Goal: Information Seeking & Learning: Compare options

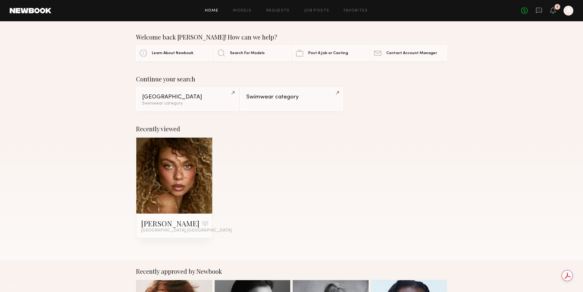
click at [210, 16] on header "Home Models Requests Job Posts Favorites Sign Out No fees up to $5,000 1 A" at bounding box center [291, 10] width 583 height 21
click at [241, 13] on div "Home Models Requests Job Posts Favorites Sign Out No fees up to $5,000 1 A" at bounding box center [312, 11] width 522 height 10
click at [244, 11] on link "Models" at bounding box center [242, 11] width 19 height 4
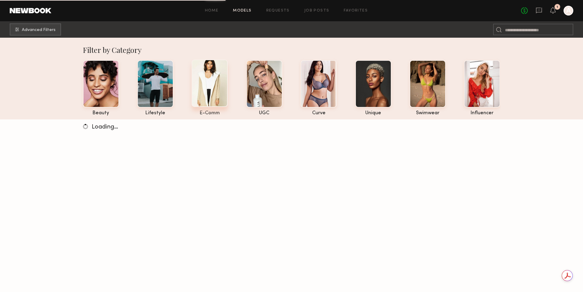
click at [215, 71] on div at bounding box center [210, 83] width 36 height 47
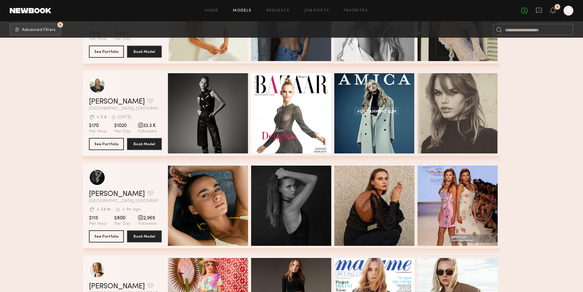
scroll to position [10498, 0]
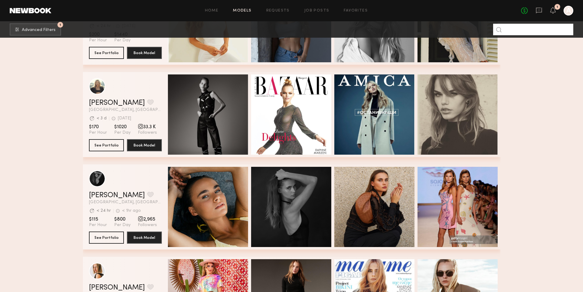
click at [541, 30] on input at bounding box center [533, 30] width 80 height 12
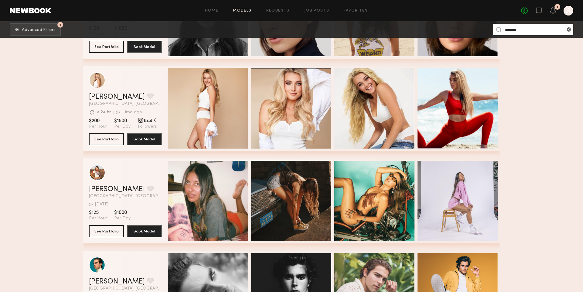
scroll to position [406, 0]
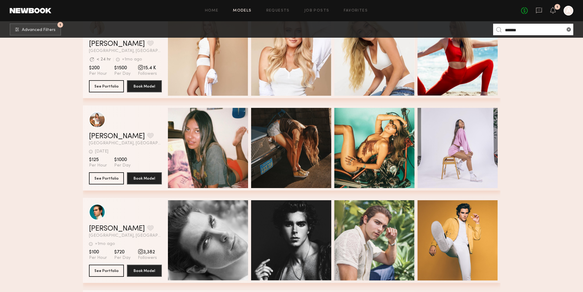
click at [513, 29] on input "*******" at bounding box center [533, 30] width 80 height 12
type input "****"
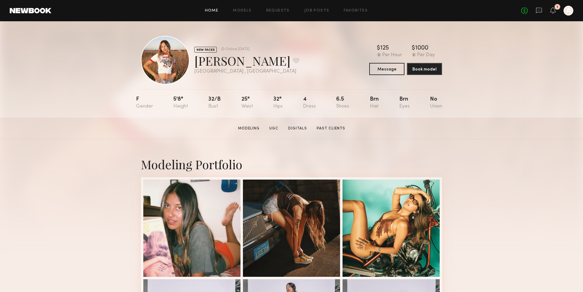
click at [218, 10] on link "Home" at bounding box center [212, 11] width 14 height 4
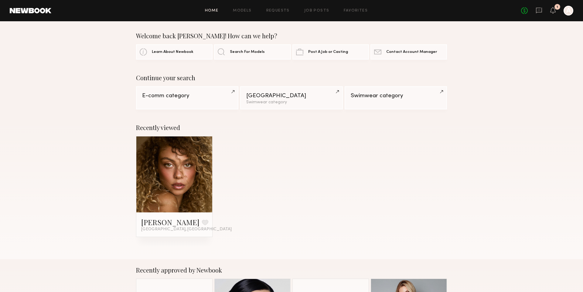
scroll to position [2, 0]
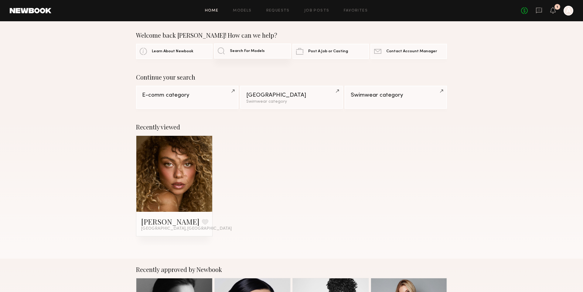
click at [240, 51] on span "Search For Models" at bounding box center [247, 51] width 35 height 4
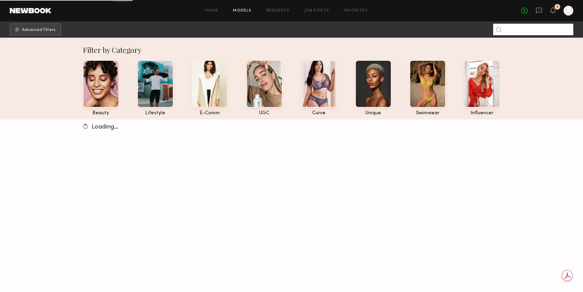
click at [511, 28] on input at bounding box center [533, 30] width 80 height 12
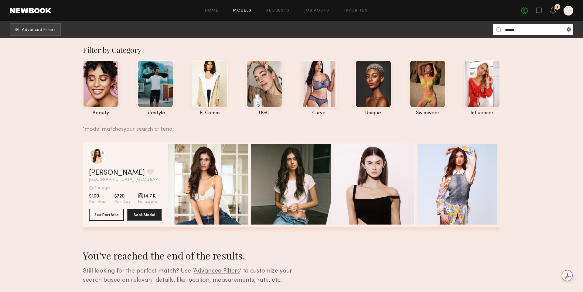
type input "*****"
click at [141, 169] on div "Lilah F. Favorite" at bounding box center [125, 172] width 73 height 7
click at [101, 152] on div "grid" at bounding box center [97, 156] width 16 height 16
click at [158, 89] on div at bounding box center [155, 83] width 36 height 47
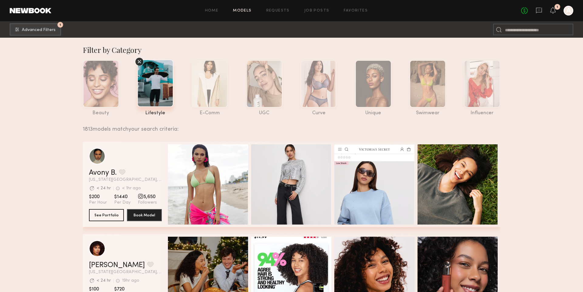
click at [35, 36] on nb-browse-subheader "1 Advanced Filters 1" at bounding box center [291, 29] width 583 height 16
click at [41, 31] on span "Advanced Filters" at bounding box center [39, 30] width 34 height 4
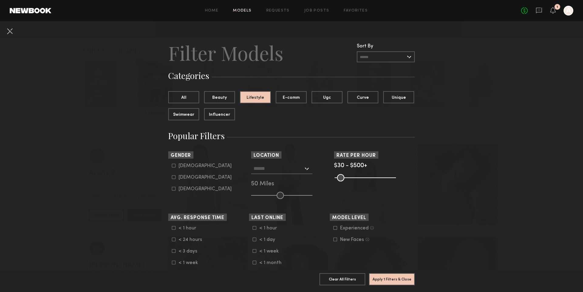
click at [276, 170] on input "text" at bounding box center [278, 168] width 50 height 10
click button "Clear" at bounding box center [0, 0] width 0 height 0
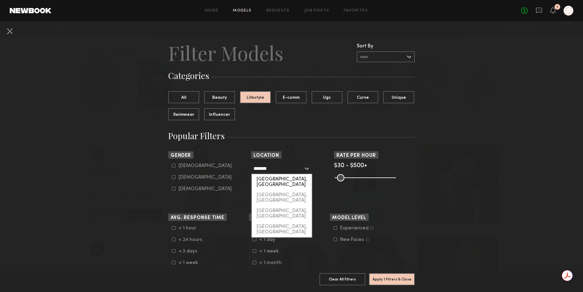
click at [277, 177] on div "Orange, CA" at bounding box center [282, 182] width 60 height 16
type input "**********"
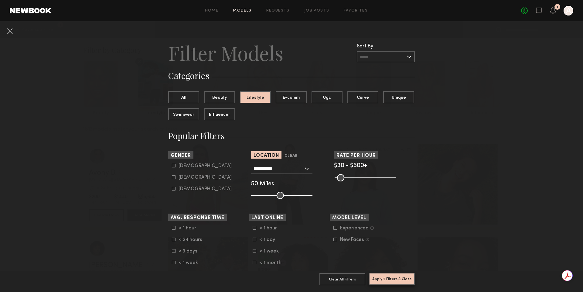
click at [387, 274] on button "Apply 2 Filters & Close" at bounding box center [392, 279] width 46 height 12
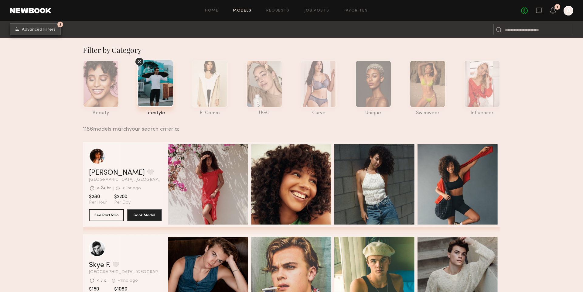
click at [43, 34] on button "2 Advanced Filters" at bounding box center [35, 29] width 51 height 12
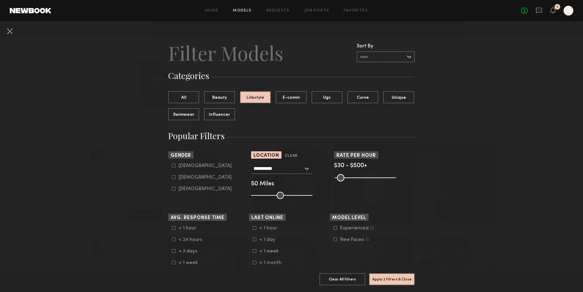
click at [181, 165] on div "Male" at bounding box center [205, 166] width 53 height 4
type input "*"
click at [405, 278] on button "Apply 3 Filters & Close" at bounding box center [392, 279] width 46 height 12
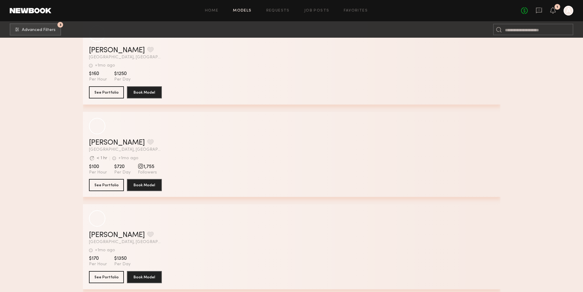
scroll to position [24108, 0]
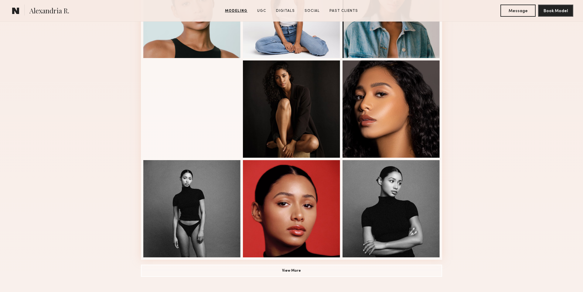
scroll to position [469, 0]
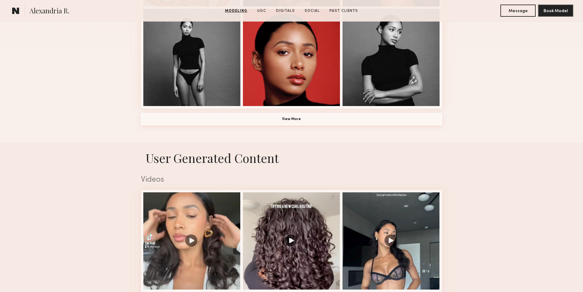
click at [277, 115] on button "View More" at bounding box center [291, 119] width 301 height 12
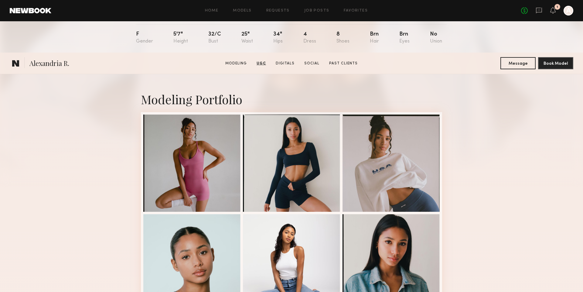
scroll to position [0, 0]
